Goal: Task Accomplishment & Management: Use online tool/utility

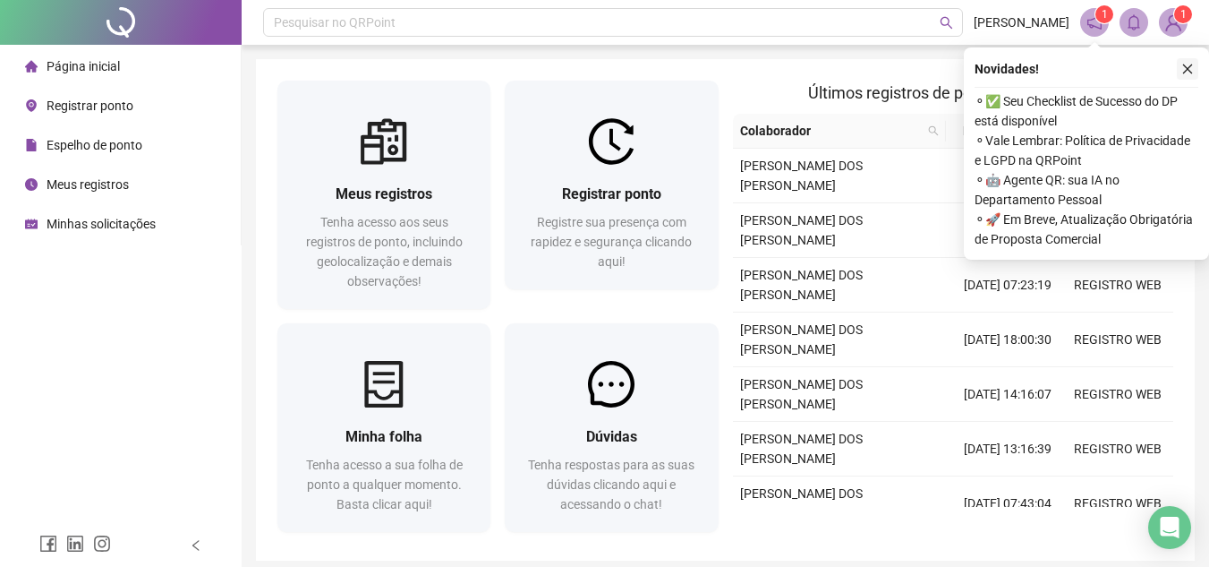
click at [1190, 65] on icon "close" at bounding box center [1187, 69] width 13 height 13
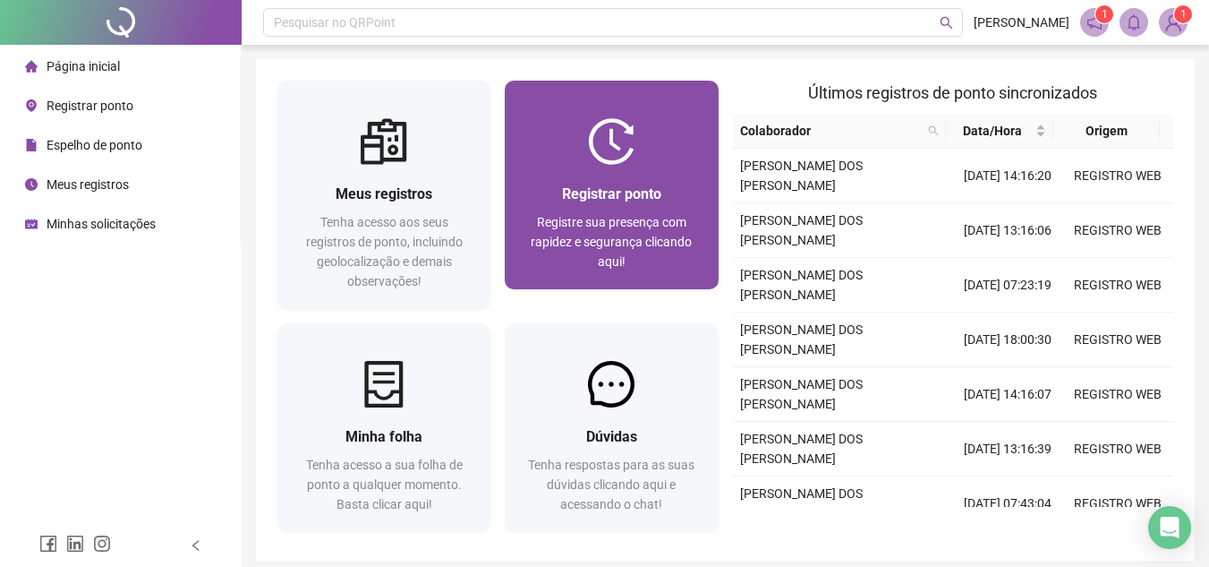
click at [642, 146] on div at bounding box center [611, 141] width 213 height 47
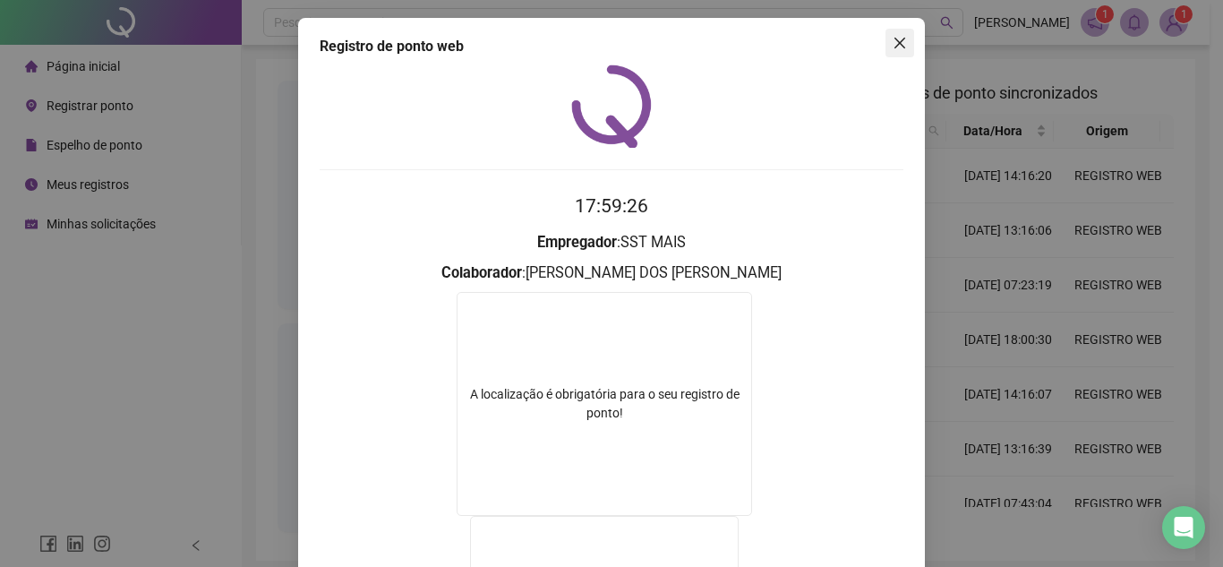
click at [898, 39] on icon "close" at bounding box center [899, 43] width 14 height 14
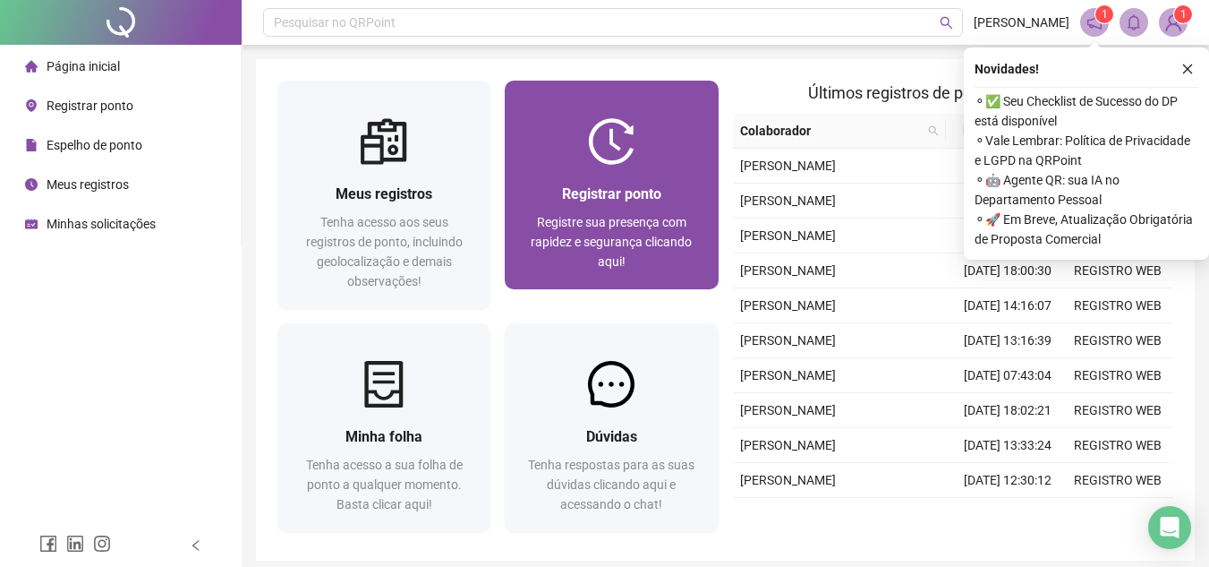
click at [635, 150] on div at bounding box center [611, 141] width 213 height 47
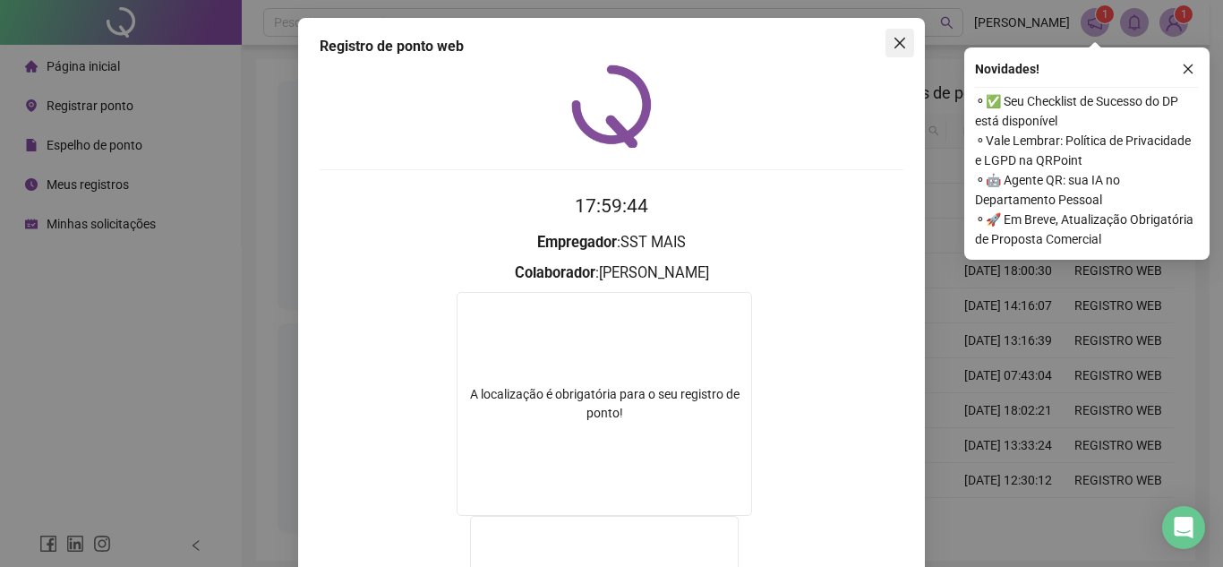
click at [894, 43] on icon "close" at bounding box center [899, 43] width 14 height 14
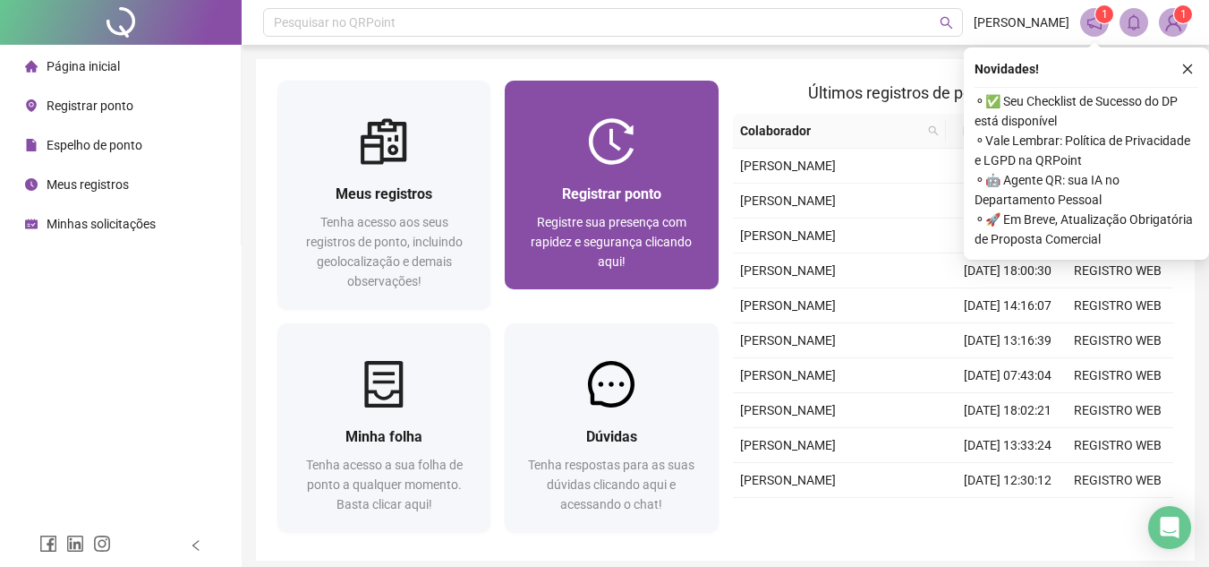
drag, startPoint x: 482, startPoint y: 65, endPoint x: 618, endPoint y: 252, distance: 230.1
click at [618, 252] on div "Registre sua presença com rapidez e segurança clicando aqui!" at bounding box center [611, 241] width 170 height 59
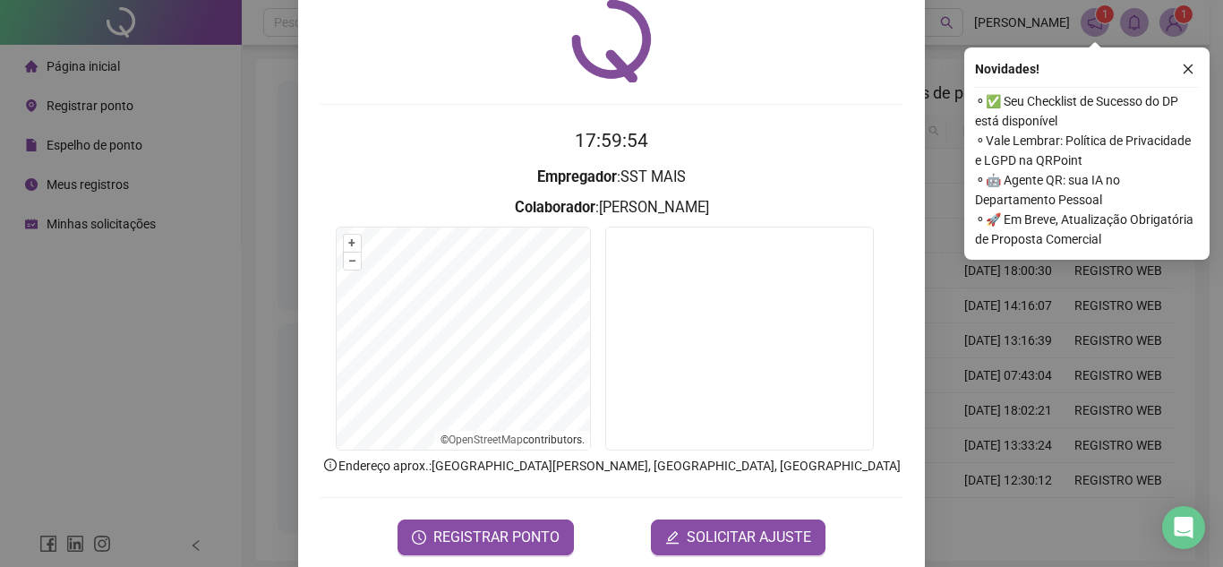
scroll to position [93, 0]
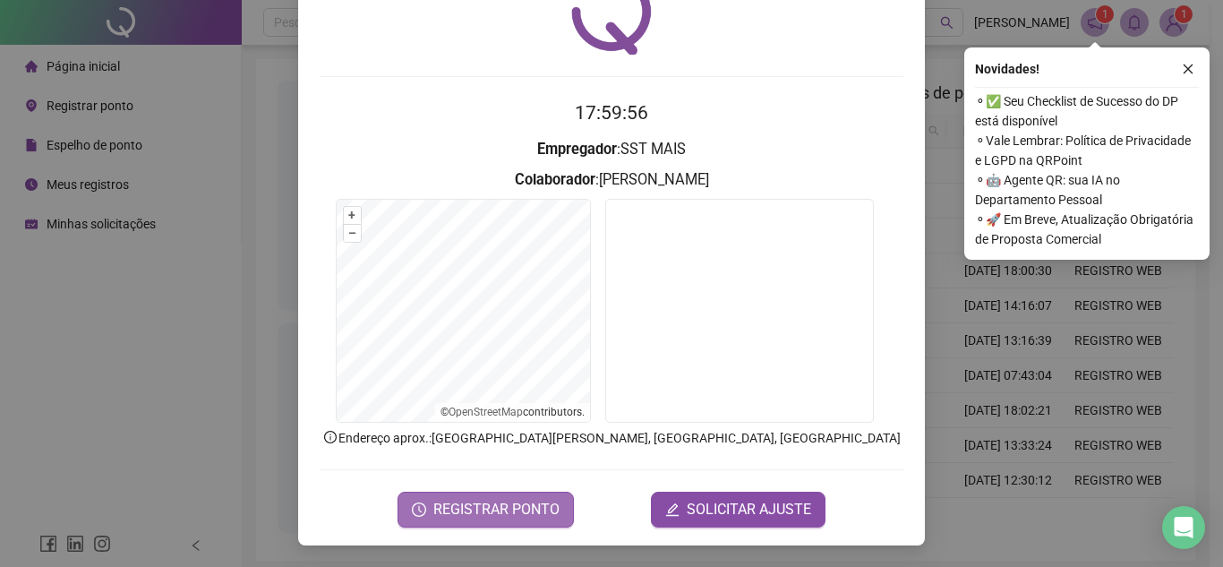
click at [501, 524] on button "REGISTRAR PONTO" at bounding box center [485, 509] width 176 height 36
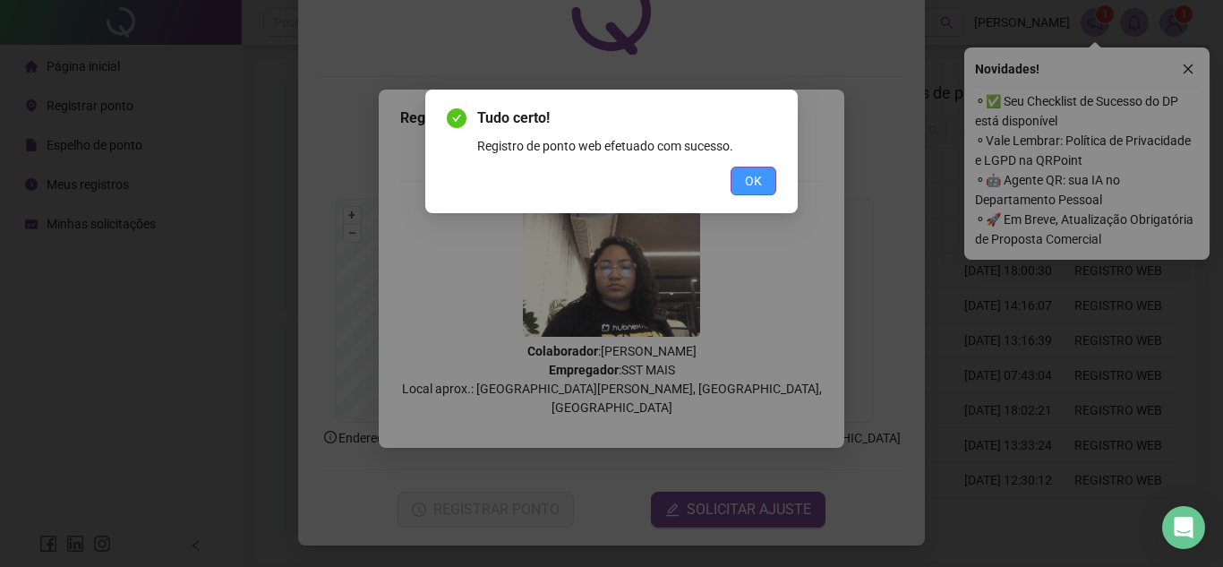
click at [763, 178] on button "OK" at bounding box center [753, 180] width 46 height 29
